Goal: Information Seeking & Learning: Check status

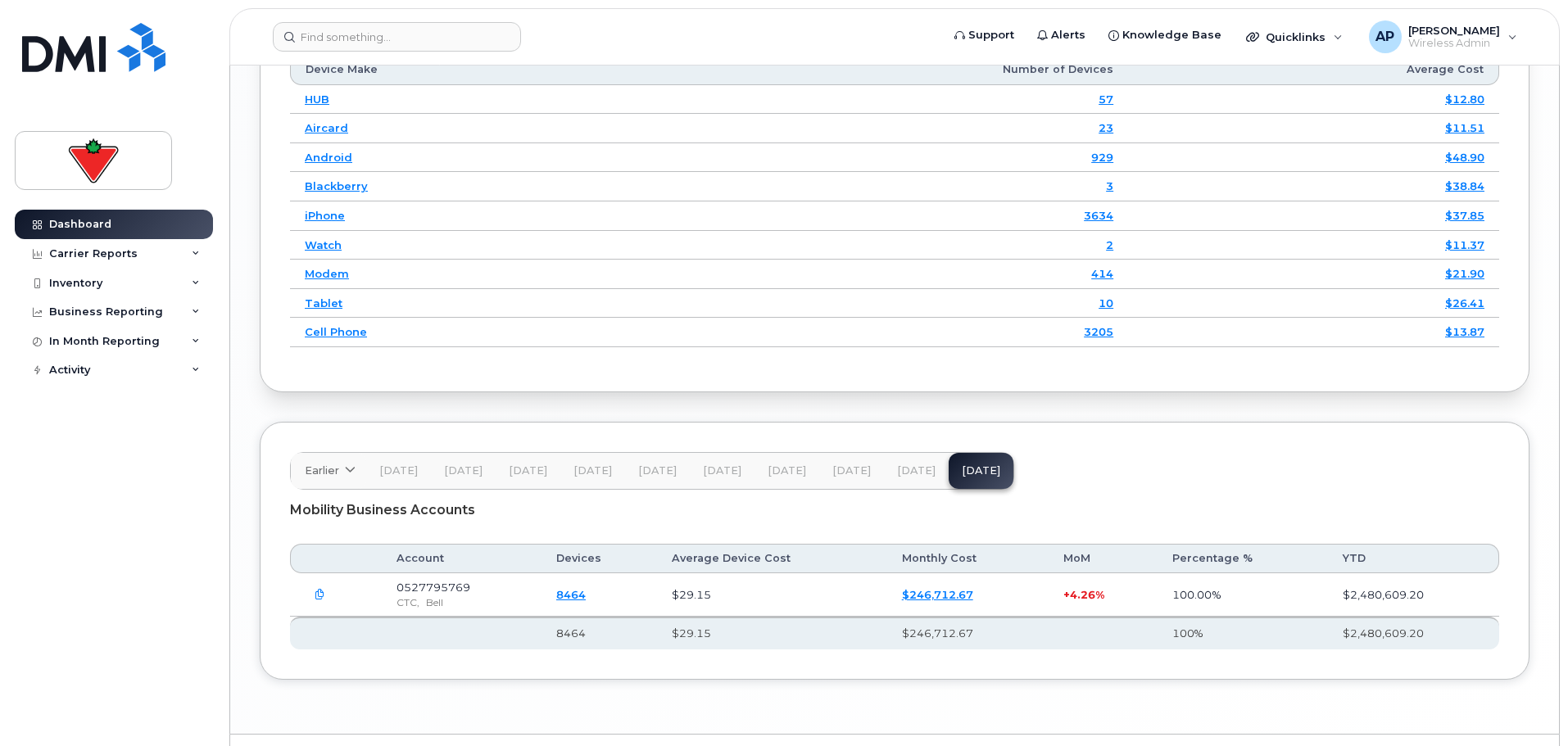
scroll to position [2170, 0]
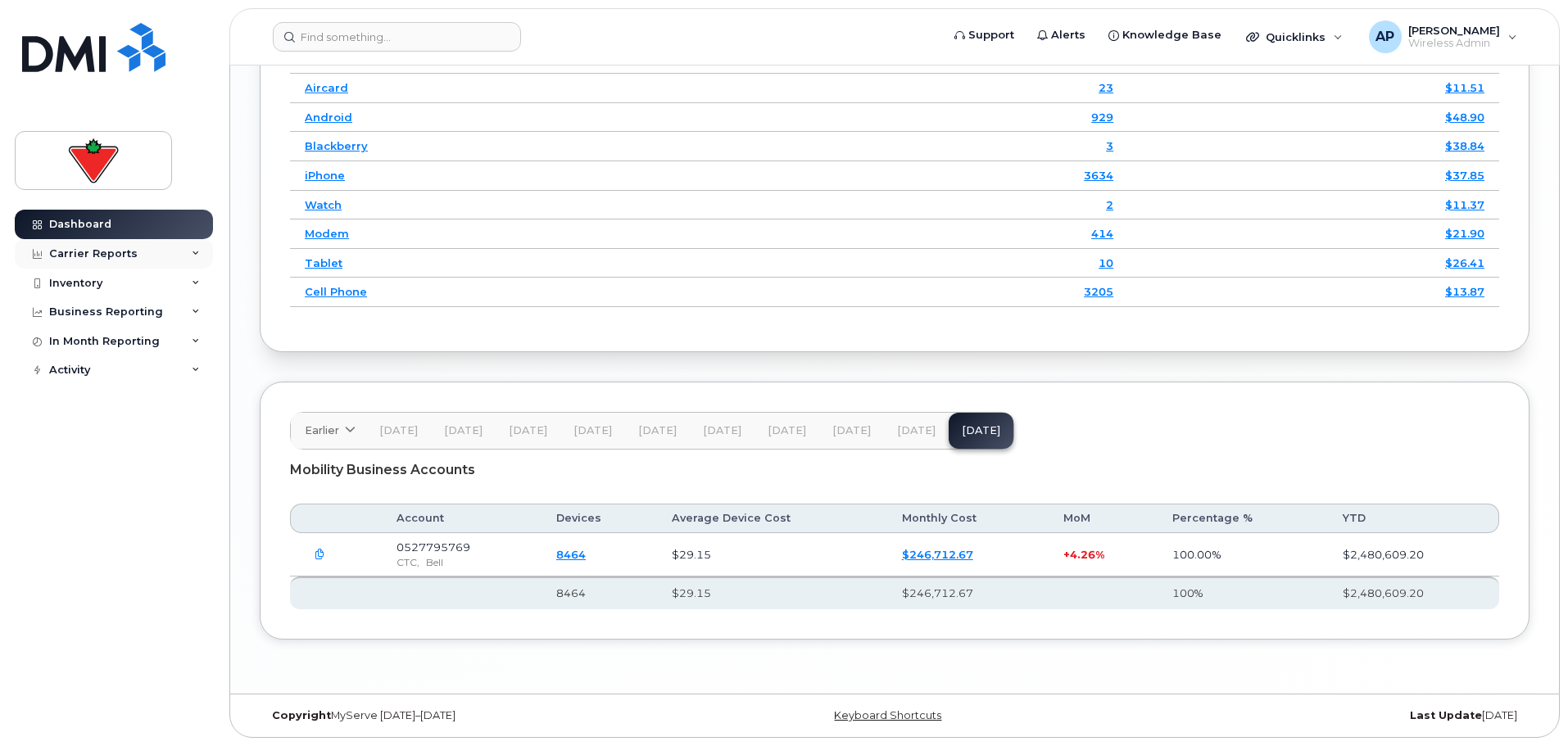
click at [147, 251] on div "Carrier Reports" at bounding box center [113, 254] width 198 height 30
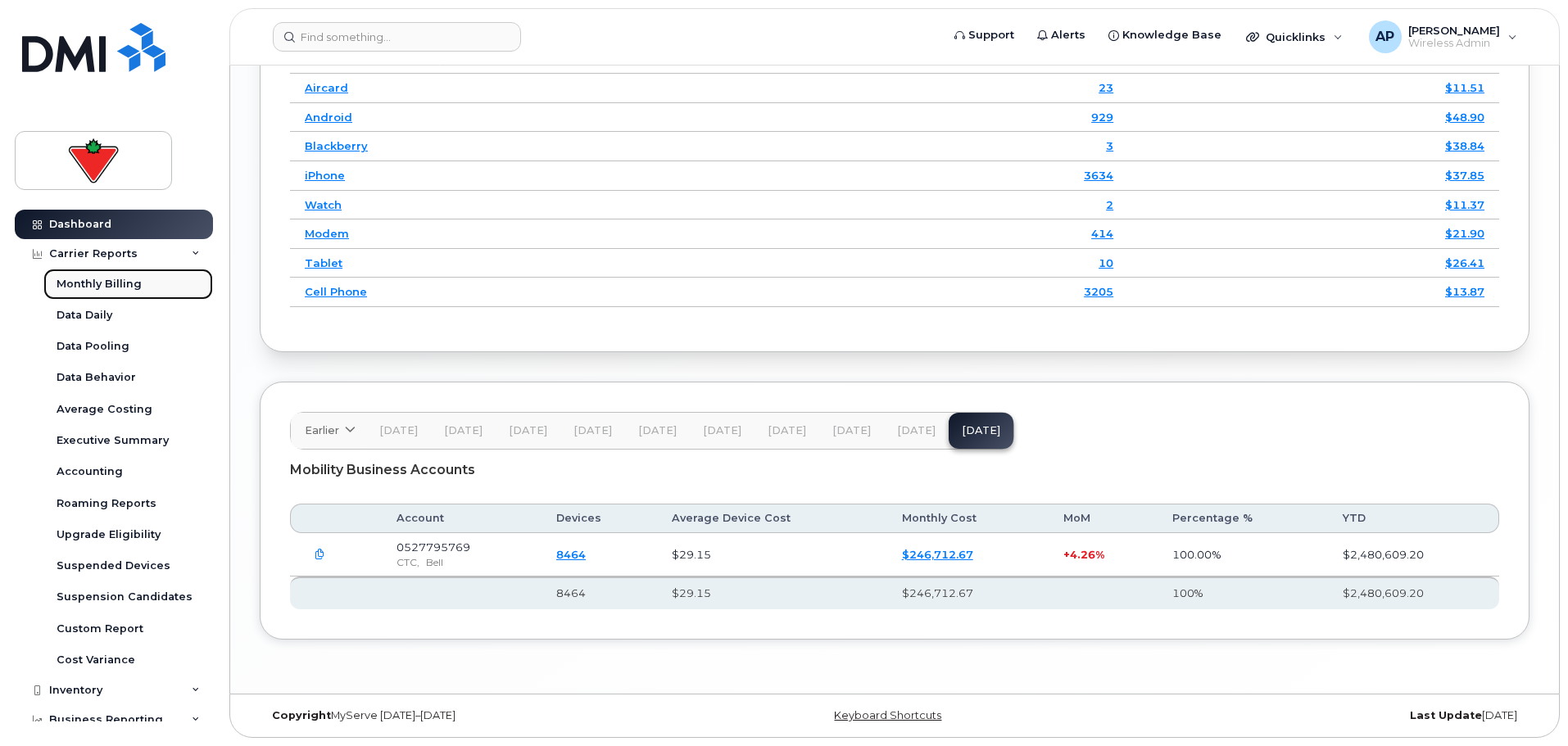
click at [124, 286] on div "Monthly Billing" at bounding box center [99, 284] width 86 height 14
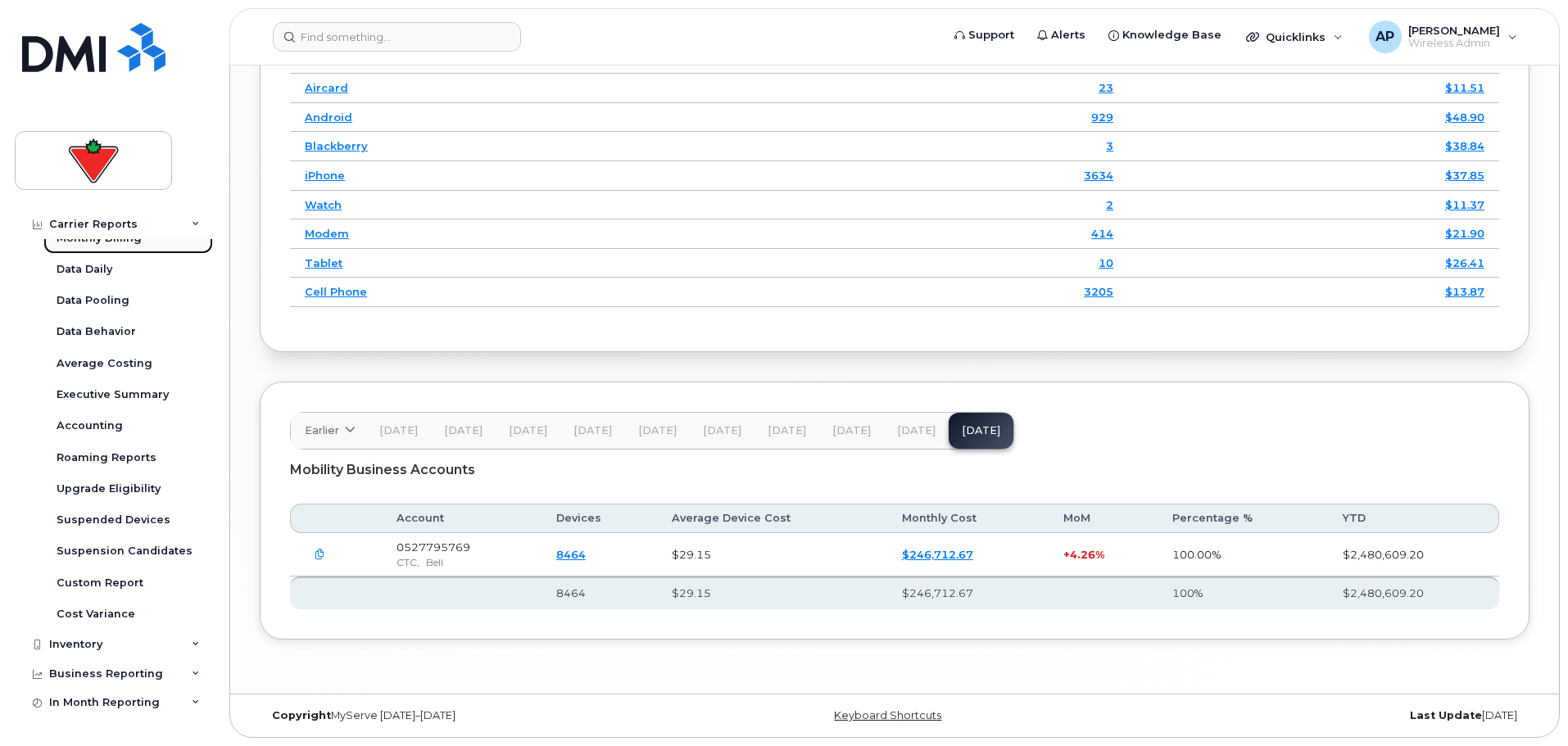
scroll to position [70, 0]
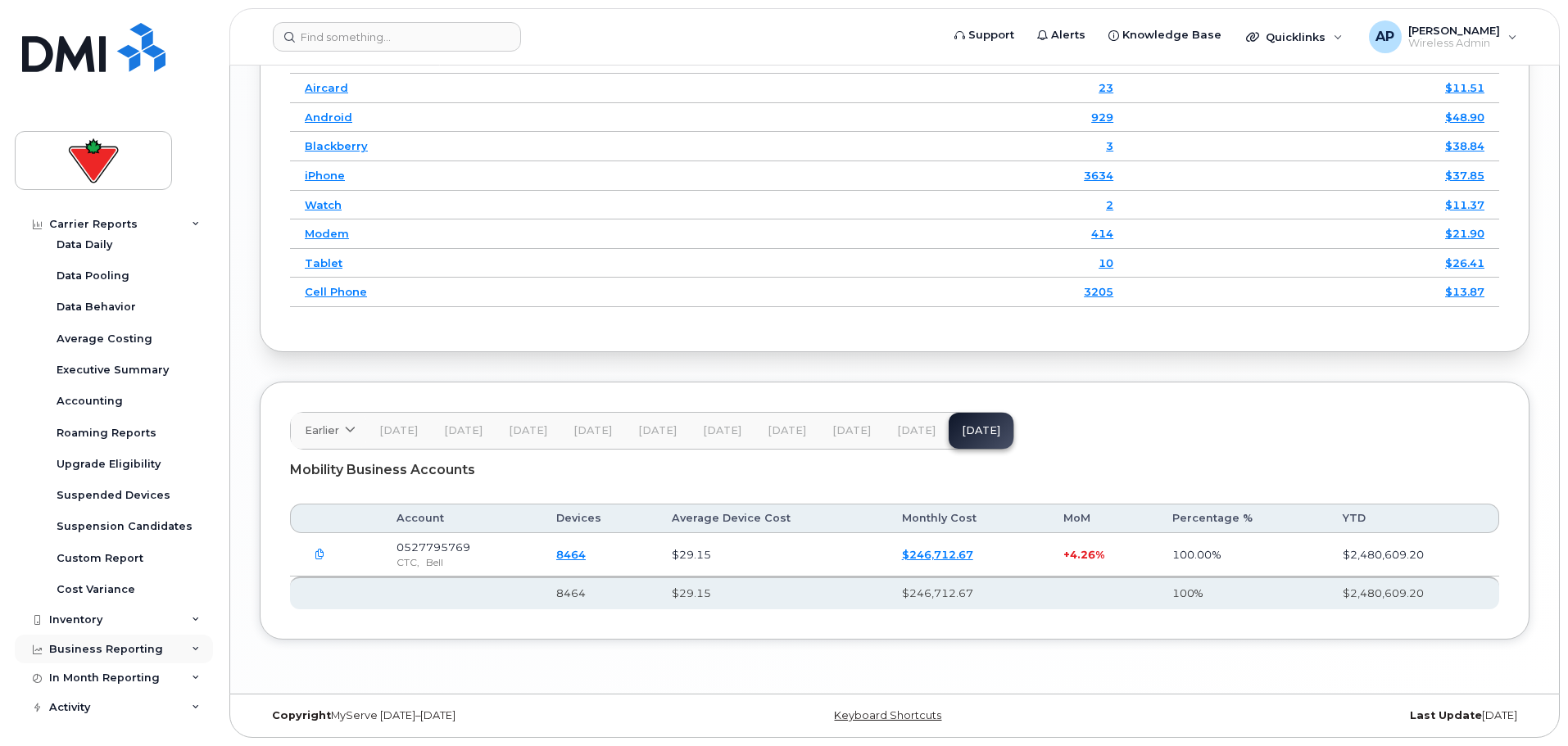
click at [115, 651] on div "Business Reporting" at bounding box center [106, 649] width 113 height 13
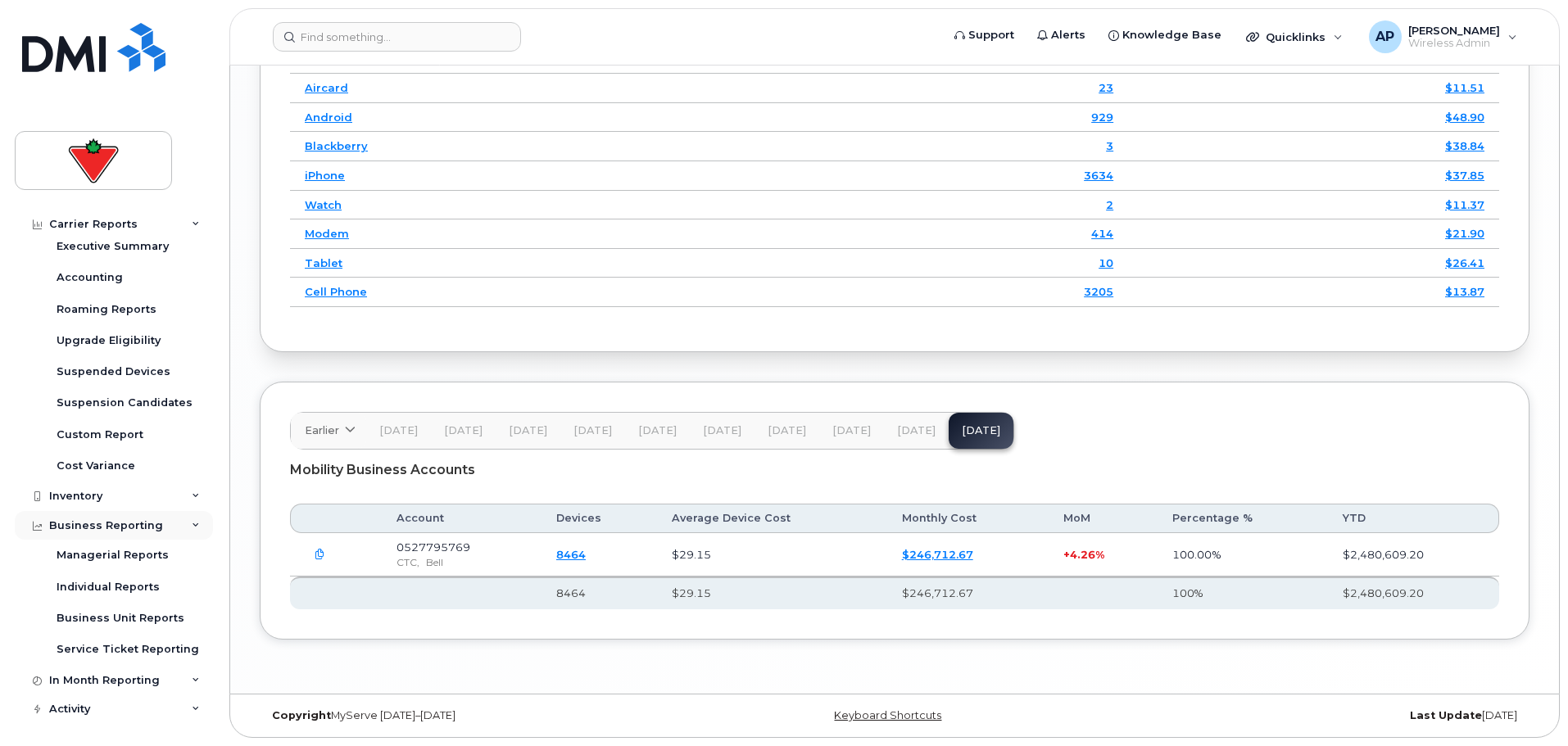
scroll to position [196, 0]
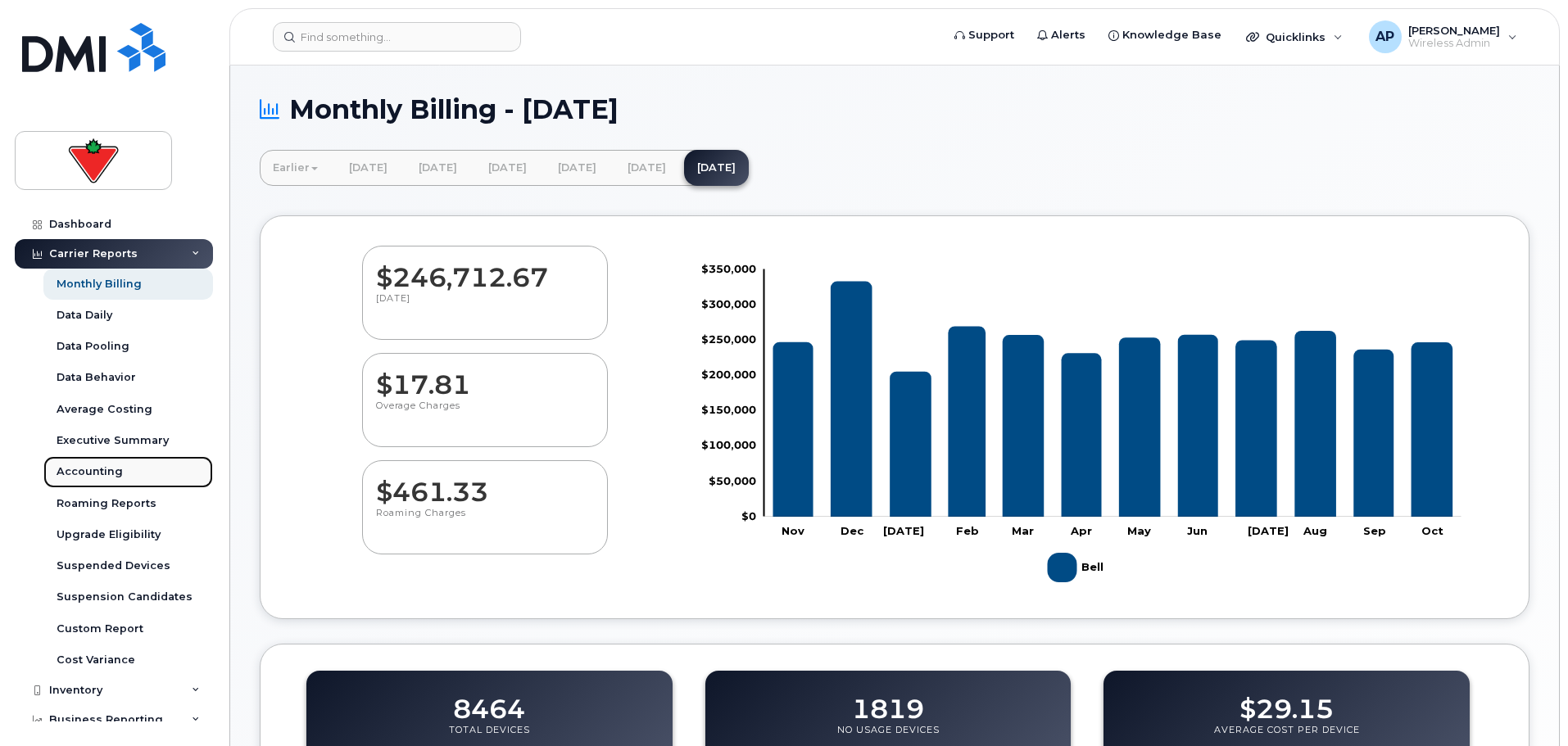
click at [110, 471] on div "Accounting" at bounding box center [90, 472] width 66 height 14
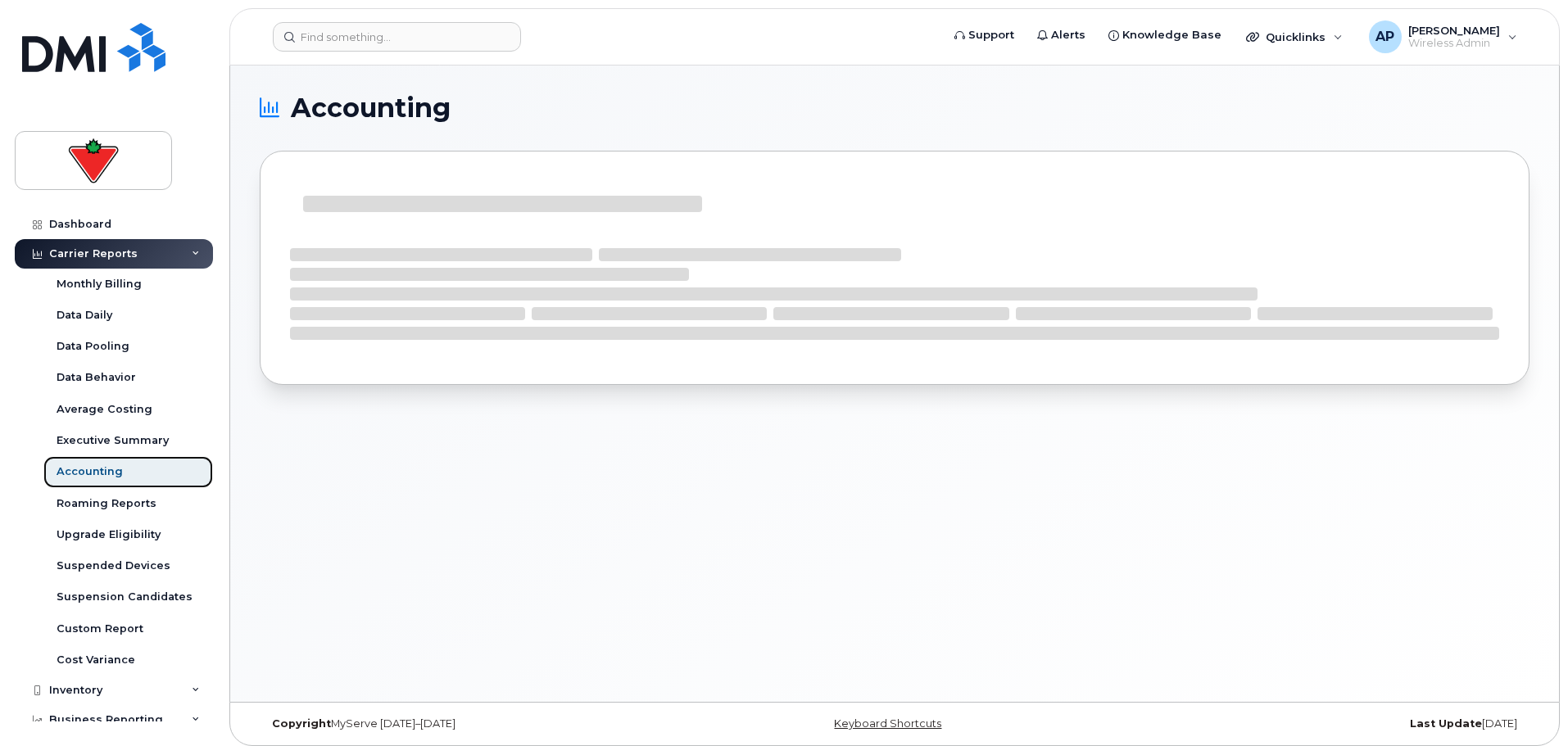
click at [110, 471] on div "Accounting" at bounding box center [90, 472] width 66 height 14
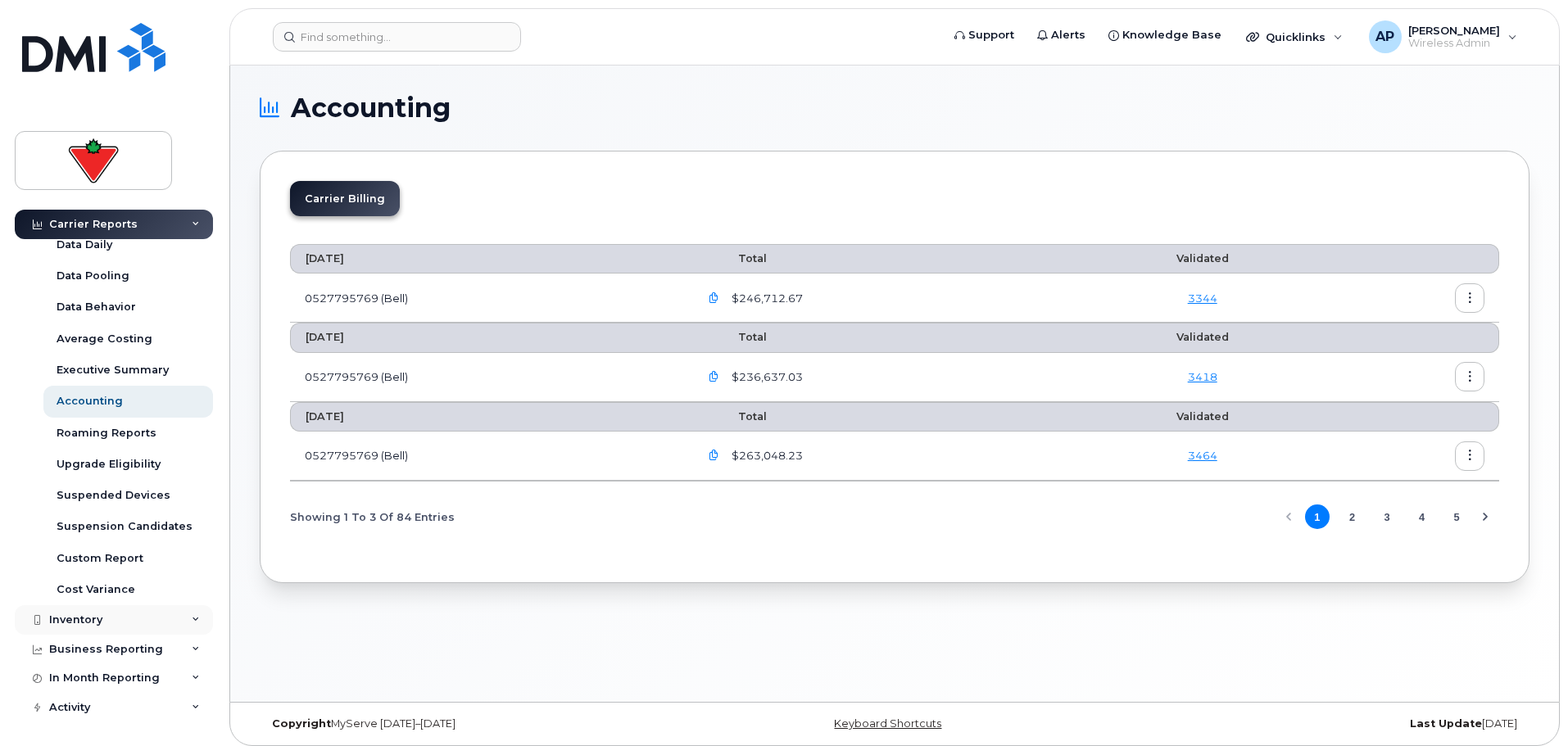
click at [136, 624] on div "Inventory" at bounding box center [113, 620] width 198 height 30
click at [129, 653] on div "Mobility Devices" at bounding box center [102, 650] width 92 height 14
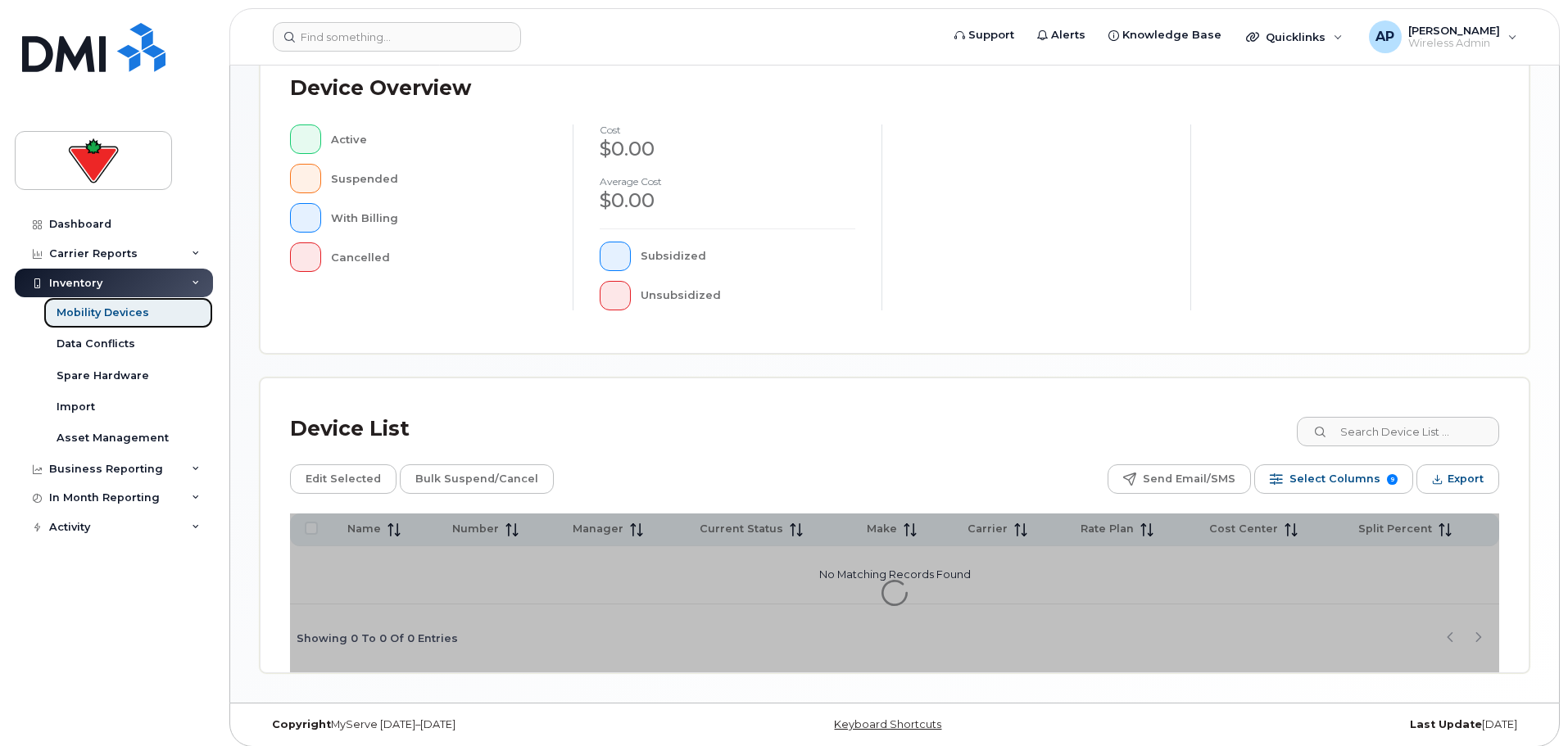
scroll to position [380, 0]
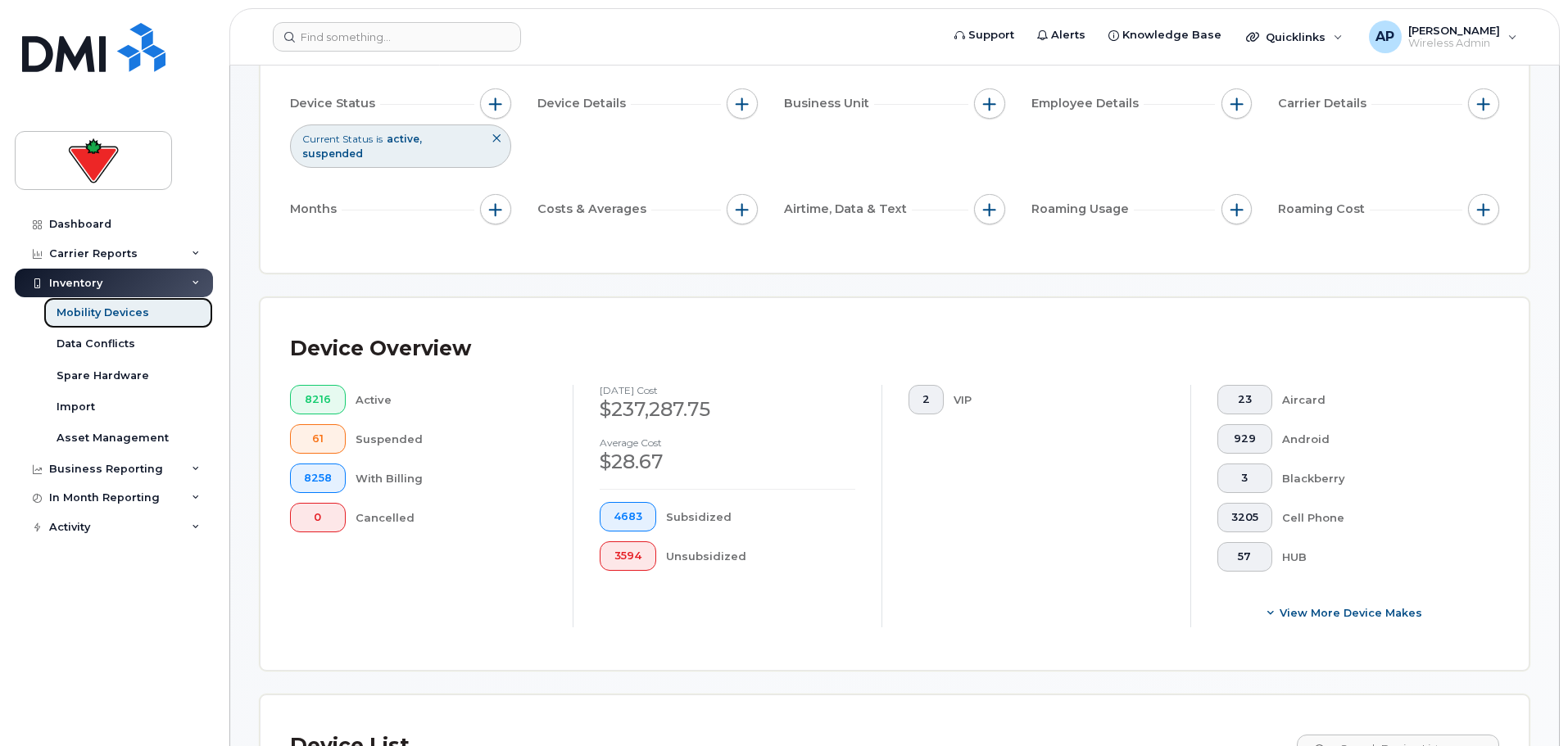
scroll to position [135, 0]
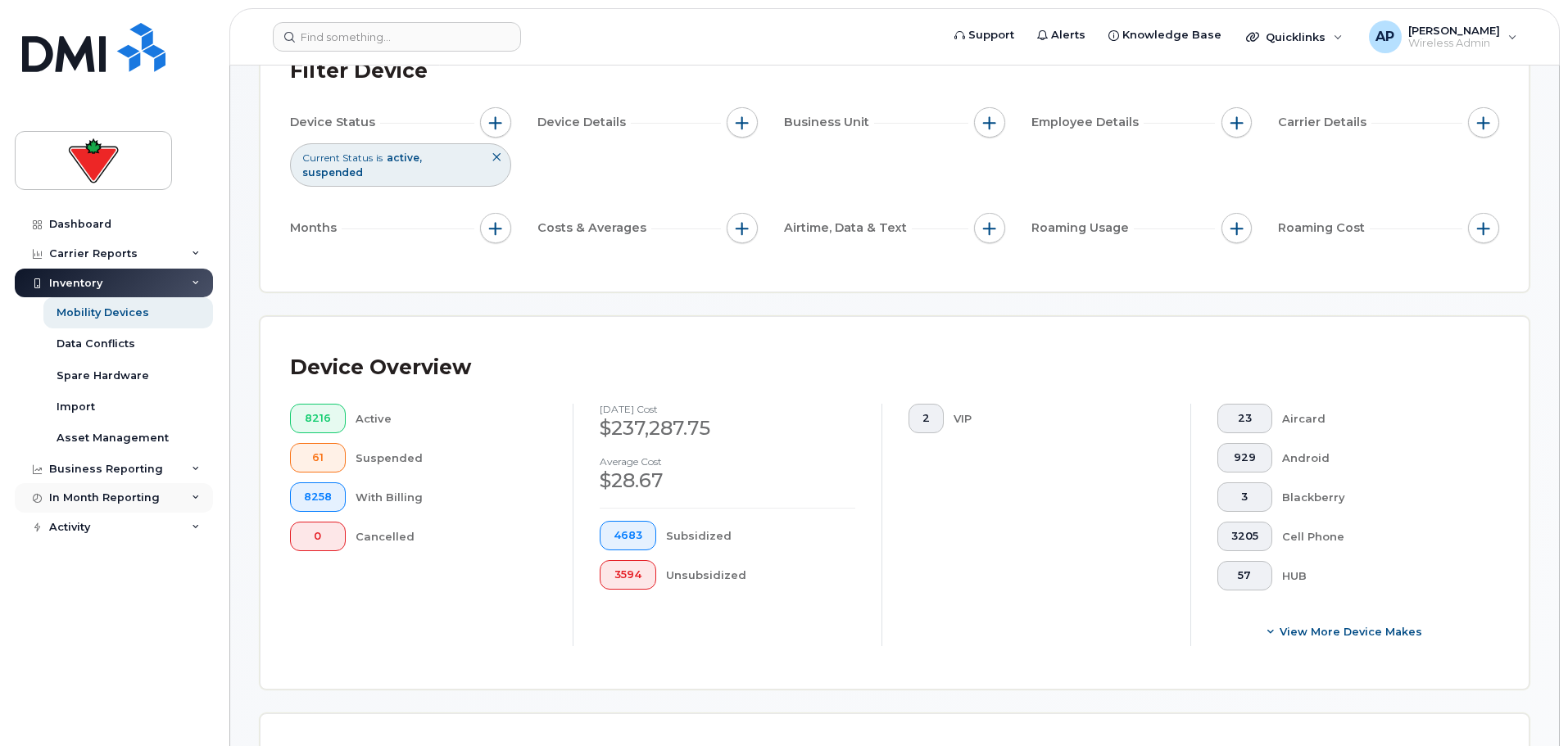
click at [106, 502] on div "In Month Reporting" at bounding box center [104, 498] width 111 height 13
click at [78, 226] on div "Dashboard" at bounding box center [80, 224] width 63 height 13
